Goal: Find specific page/section: Find specific page/section

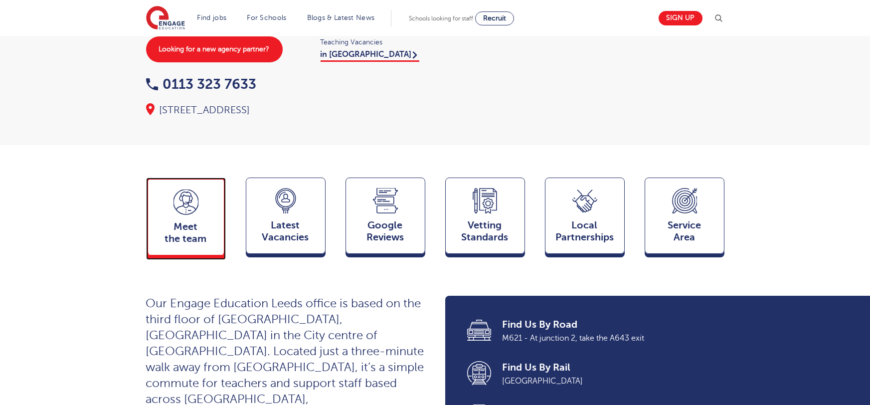
click at [195, 197] on div "Meet the team Team" at bounding box center [186, 217] width 80 height 78
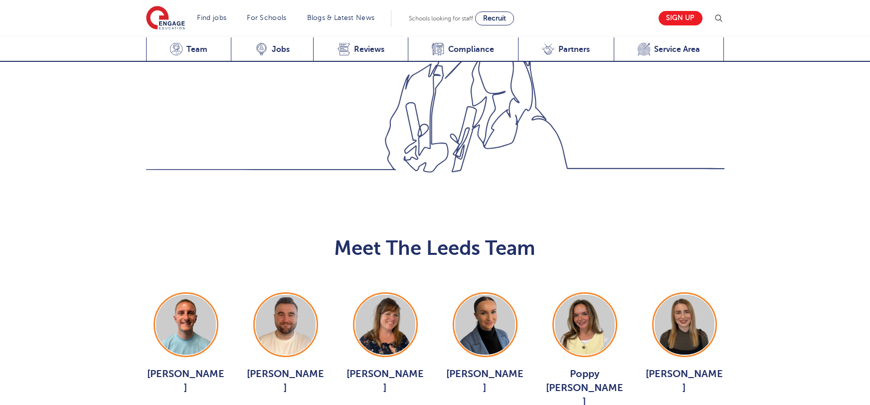
scroll to position [1089, 0]
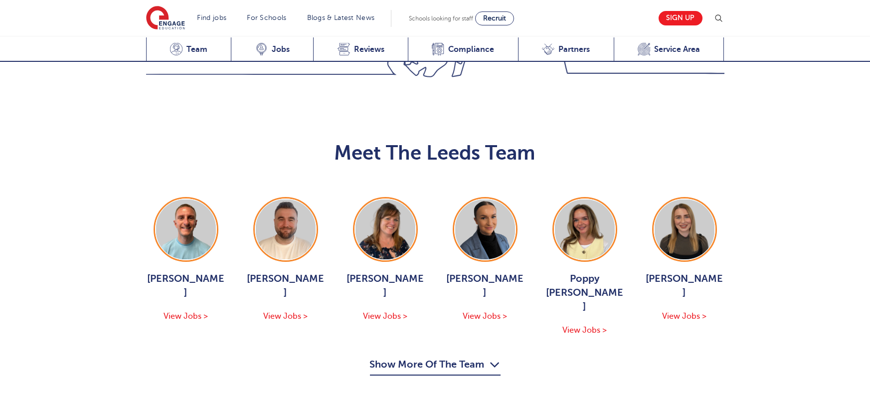
drag, startPoint x: 423, startPoint y: 255, endPoint x: 401, endPoint y: 248, distance: 23.0
click at [423, 357] on button "Show More Of The Team" at bounding box center [435, 366] width 131 height 19
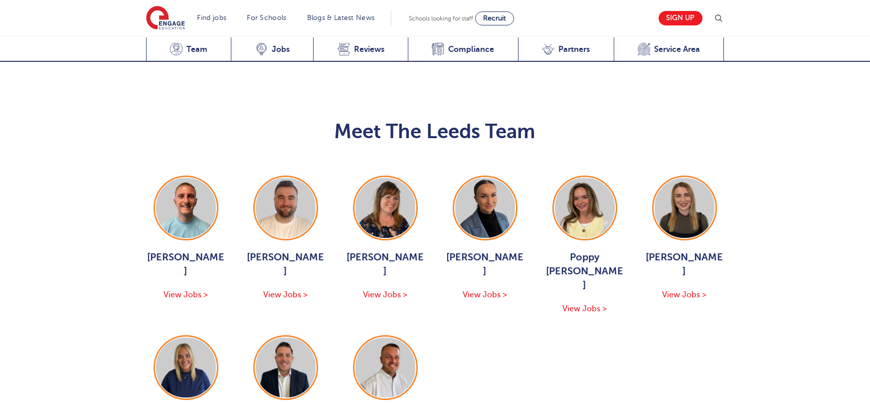
scroll to position [1159, 0]
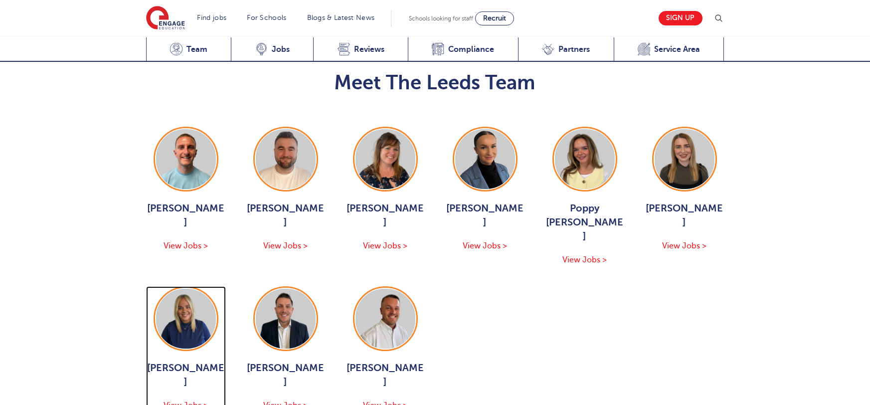
click at [193, 286] on div "[PERSON_NAME] View Jobs >" at bounding box center [186, 349] width 80 height 126
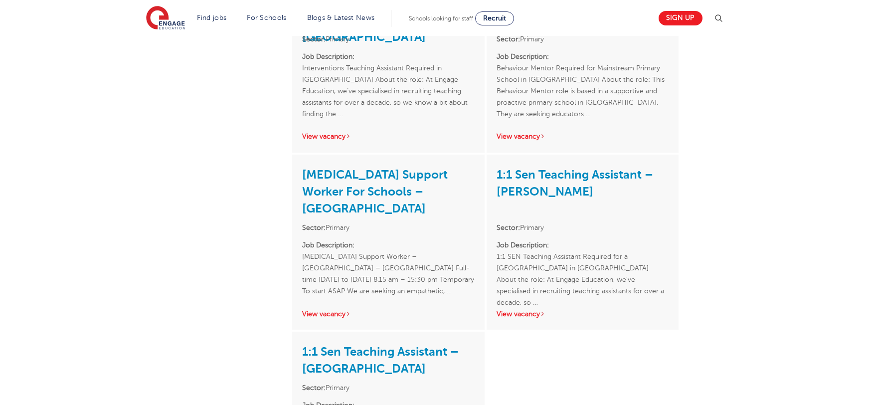
scroll to position [1301, 0]
